Goal: Task Accomplishment & Management: Use online tool/utility

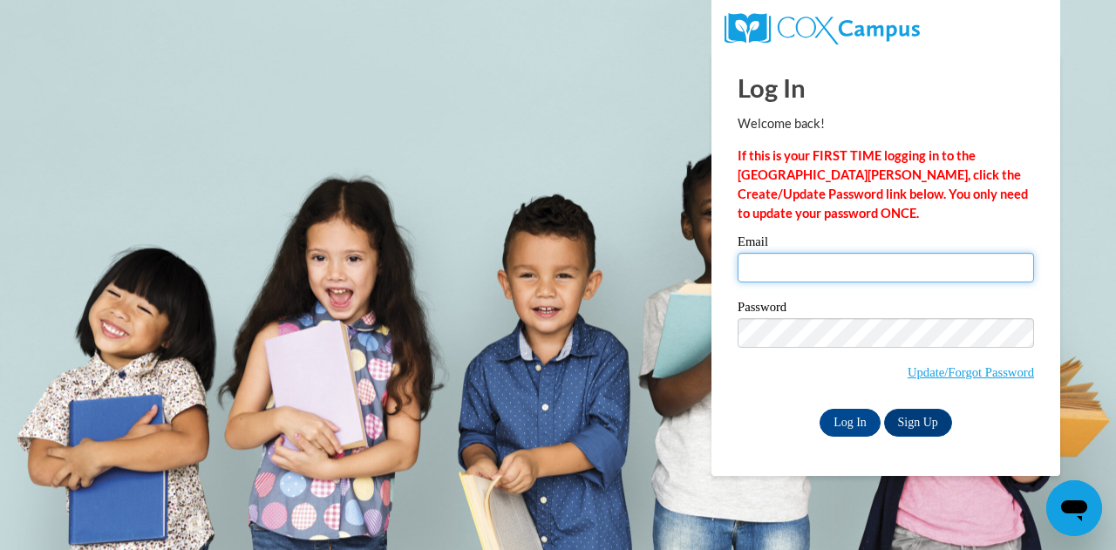
click at [778, 268] on input "Email" at bounding box center [886, 268] width 297 height 30
type input "Wallacmo@wauwatosa.k12.wi.us"
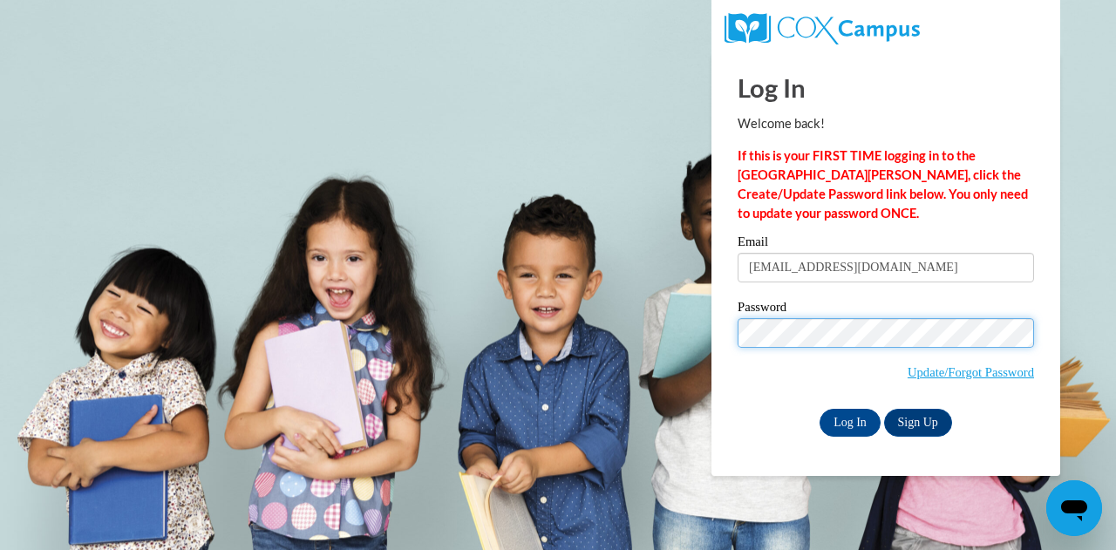
click at [820, 409] on input "Log In" at bounding box center [850, 423] width 61 height 28
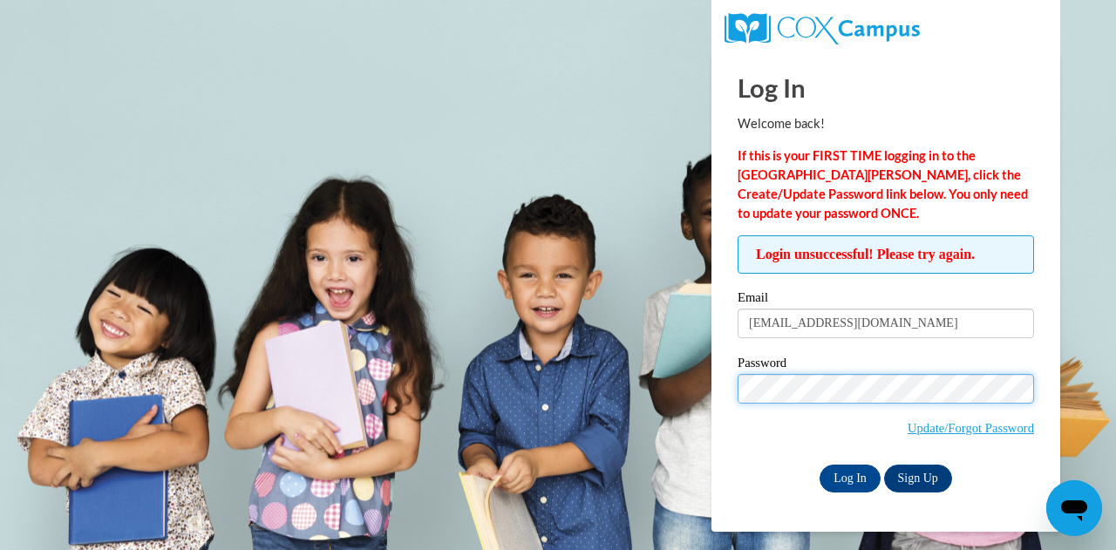
click at [820, 465] on input "Log In" at bounding box center [850, 479] width 61 height 28
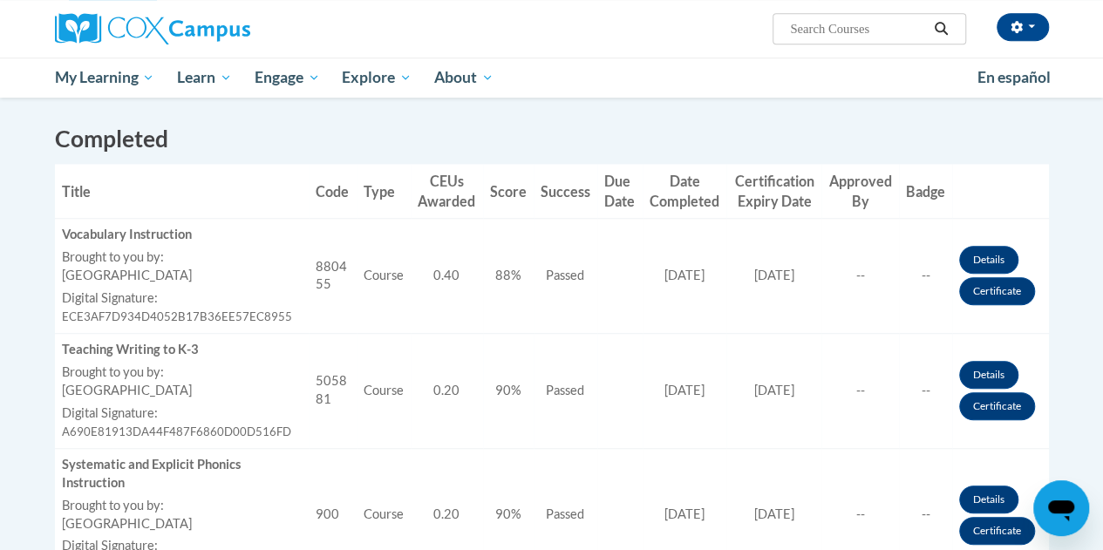
scroll to position [460, 0]
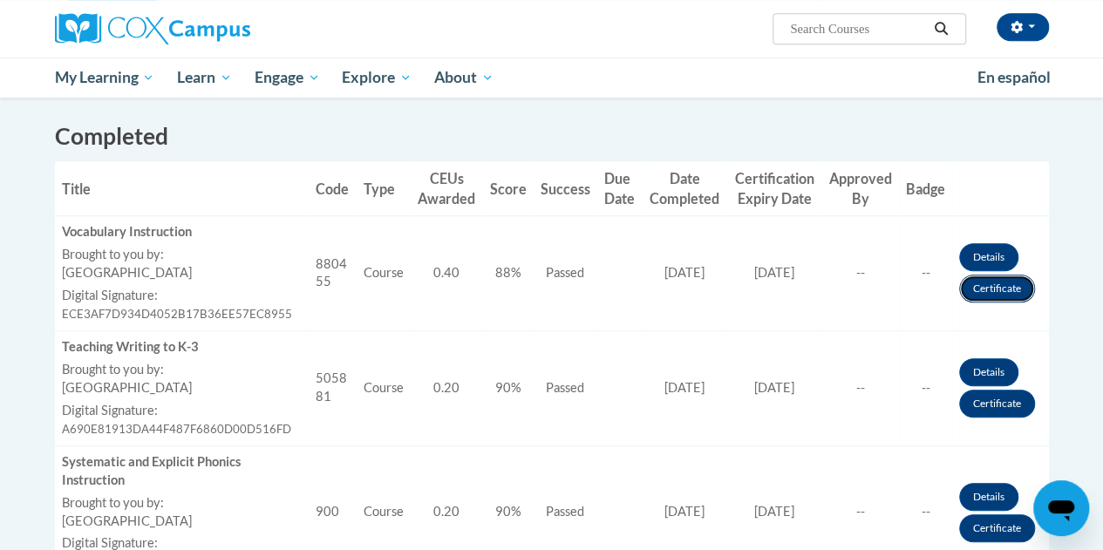
click at [990, 284] on link "Certificate" at bounding box center [997, 289] width 76 height 28
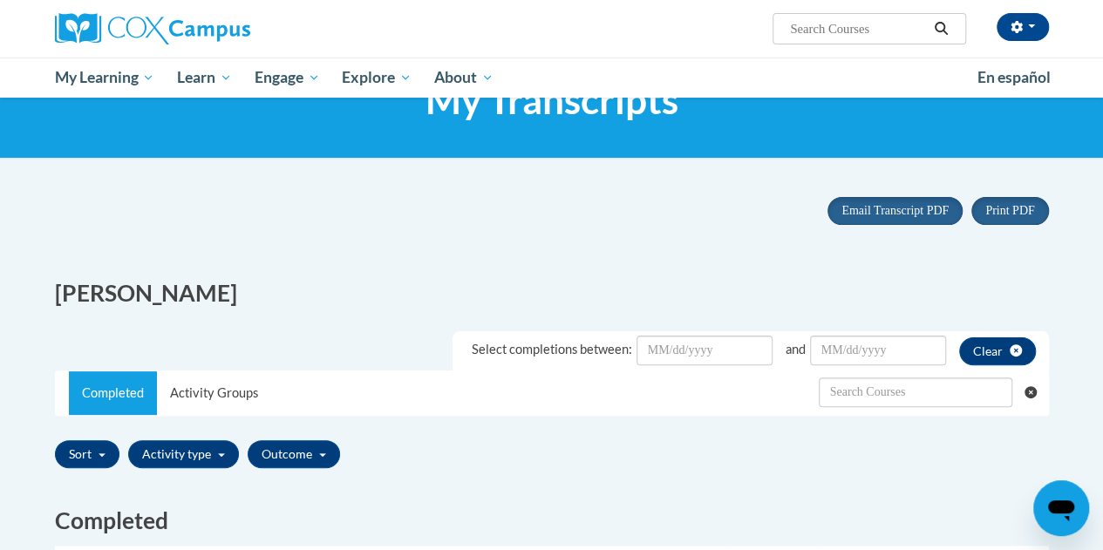
scroll to position [41, 0]
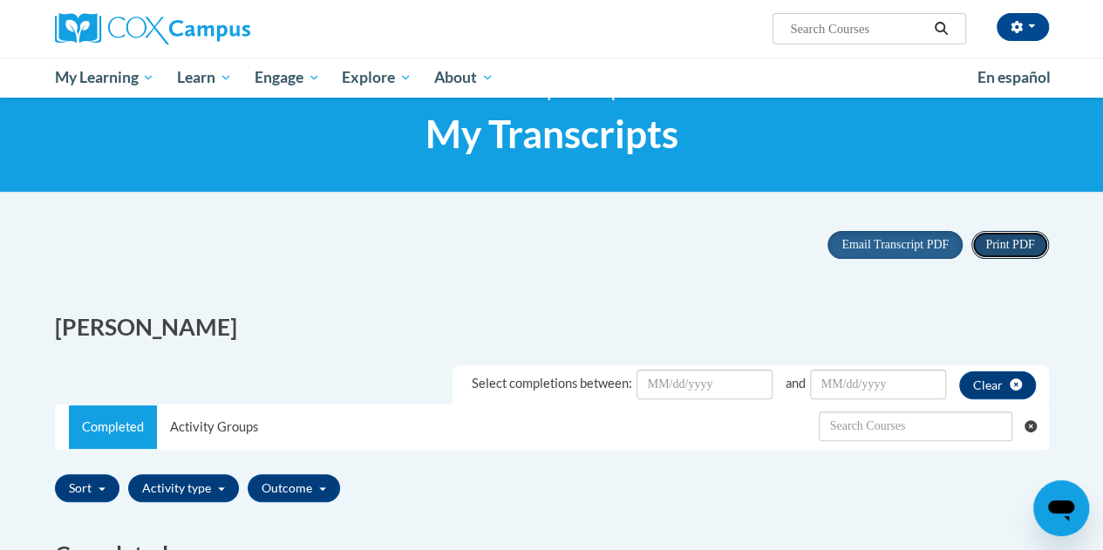
click at [1013, 238] on span "Print PDF" at bounding box center [1009, 244] width 49 height 13
